Goal: Task Accomplishment & Management: Use online tool/utility

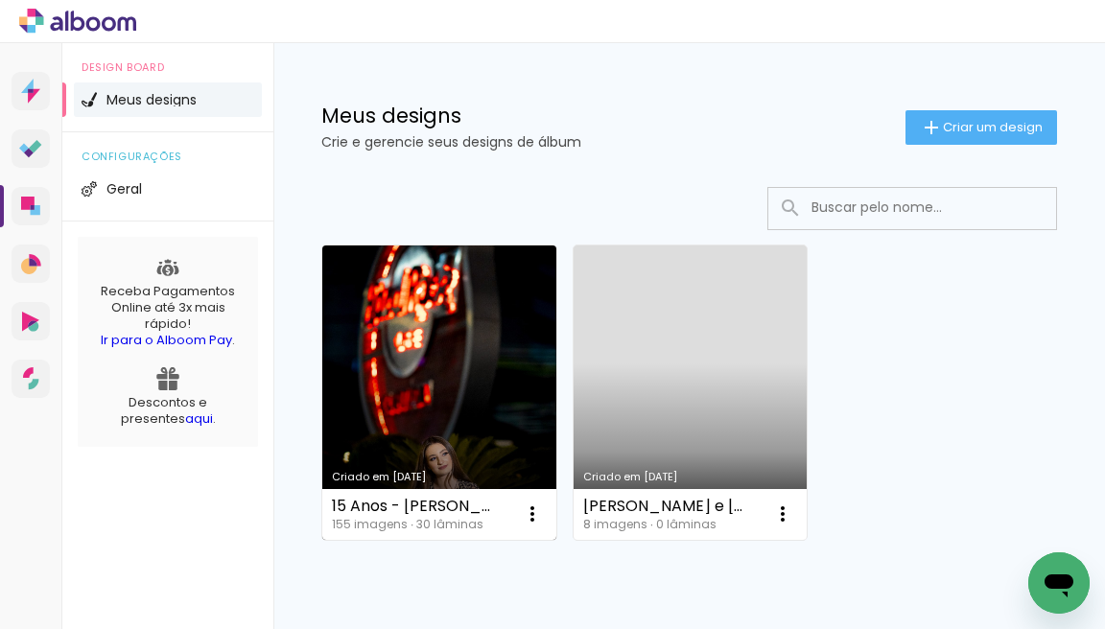
click at [465, 352] on link "Criado em [DATE]" at bounding box center [439, 393] width 234 height 295
